Goal: Find specific page/section: Find specific page/section

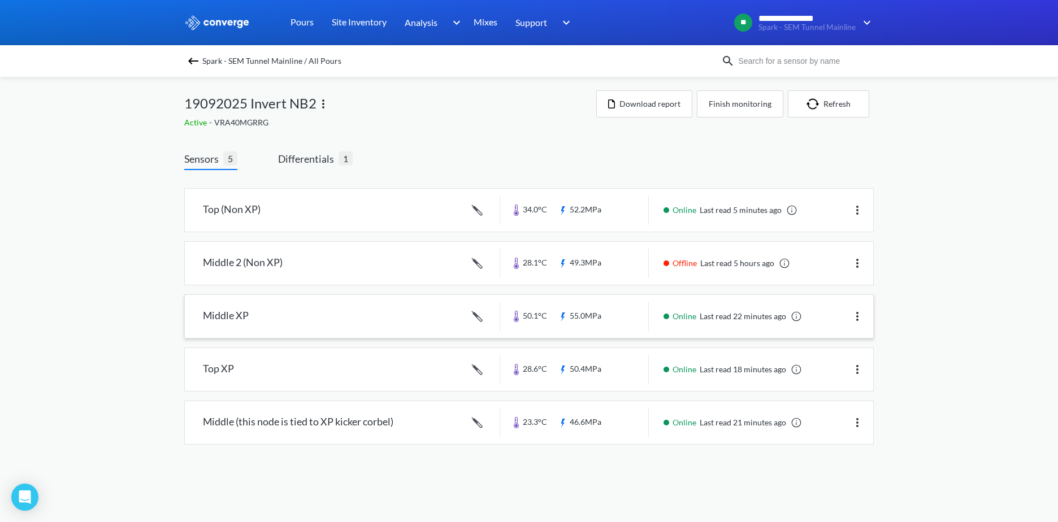
click at [572, 320] on link at bounding box center [529, 316] width 688 height 43
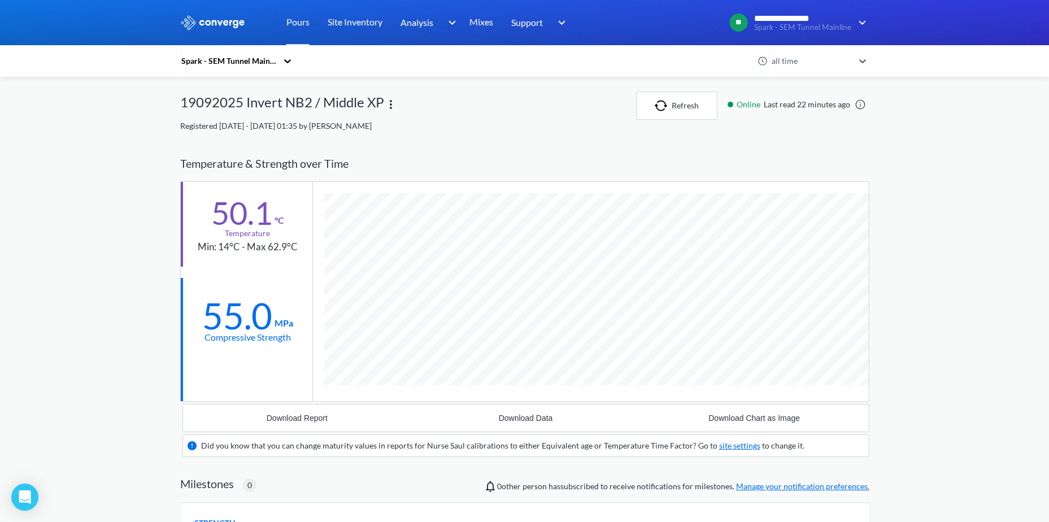
scroll to position [706, 689]
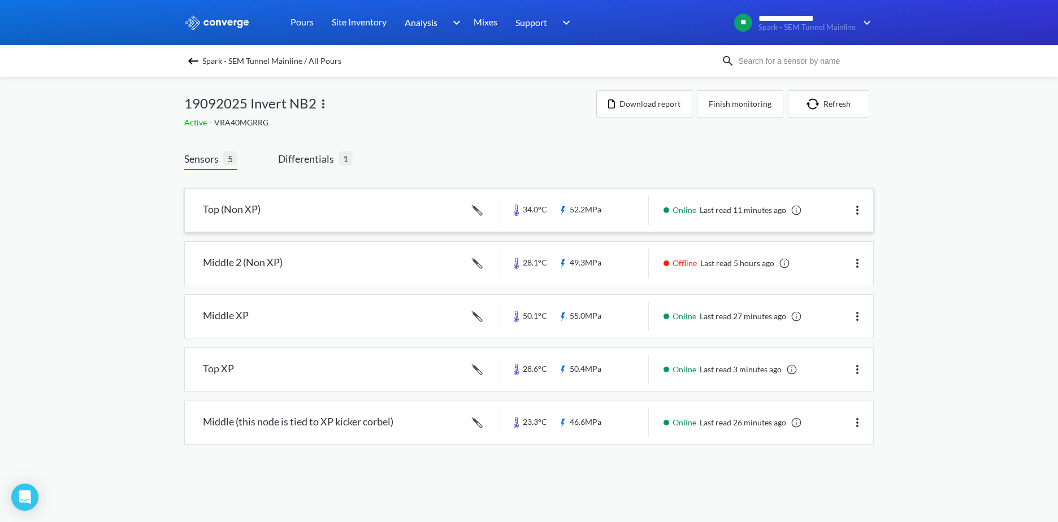
click at [334, 207] on link at bounding box center [529, 210] width 688 height 43
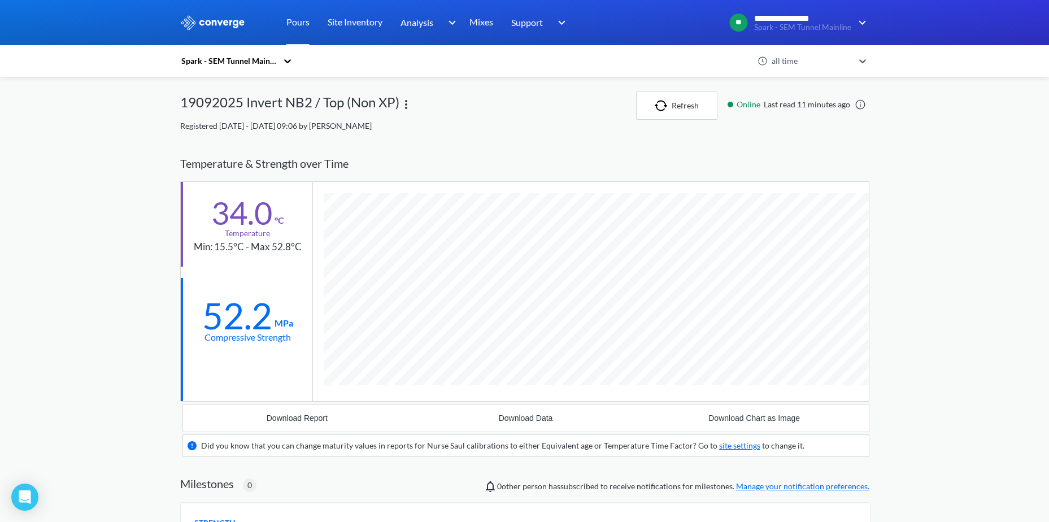
scroll to position [706, 689]
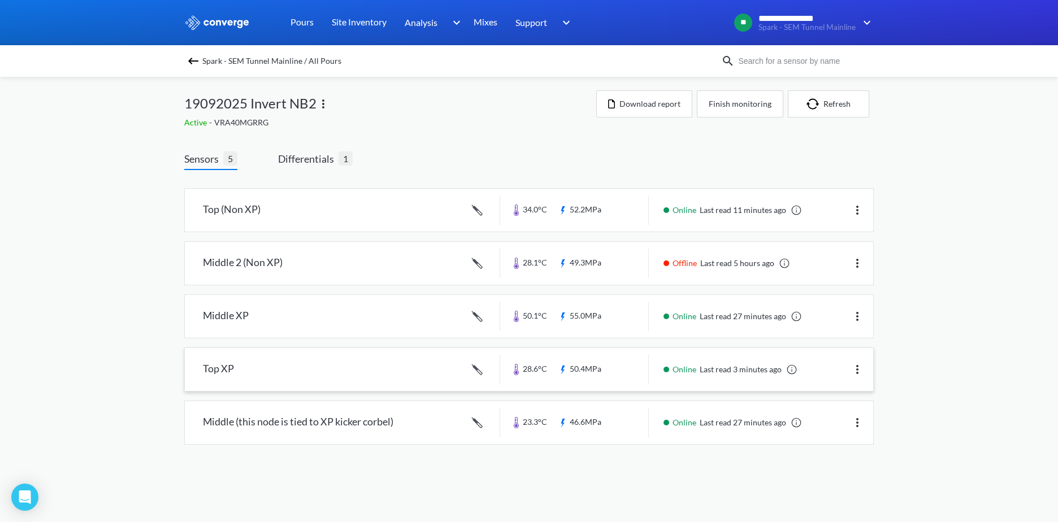
click at [374, 378] on link at bounding box center [529, 369] width 688 height 43
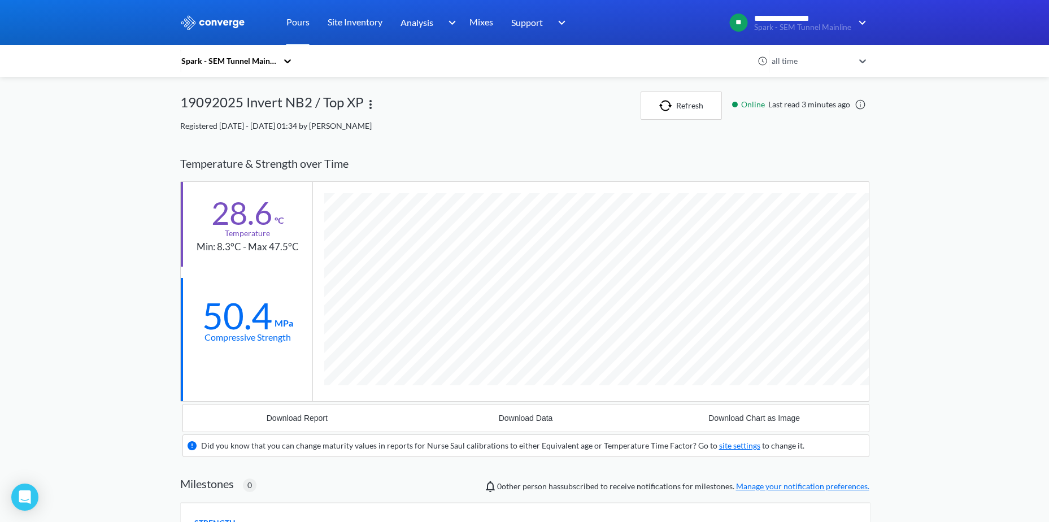
scroll to position [706, 689]
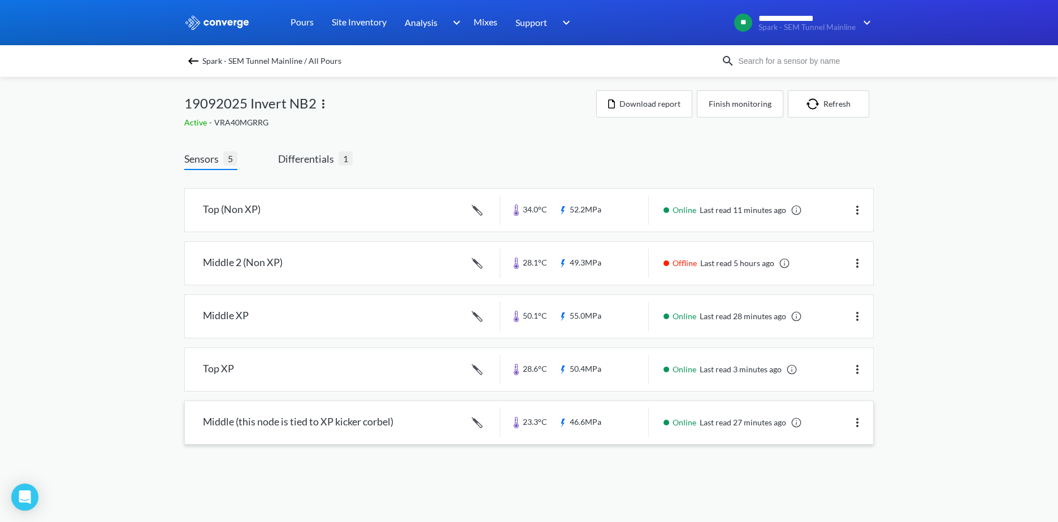
click at [384, 419] on link at bounding box center [529, 422] width 688 height 43
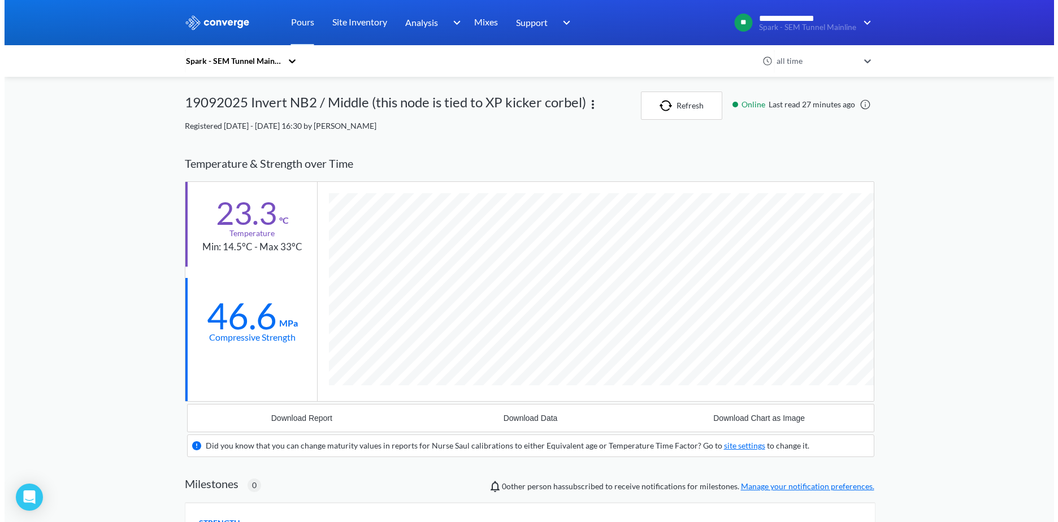
scroll to position [706, 689]
